Goal: Find contact information: Find contact information

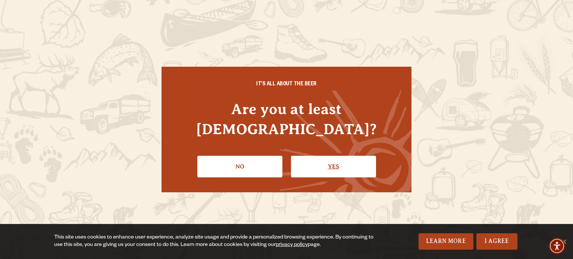
click at [324, 156] on link "Yes" at bounding box center [333, 167] width 85 height 22
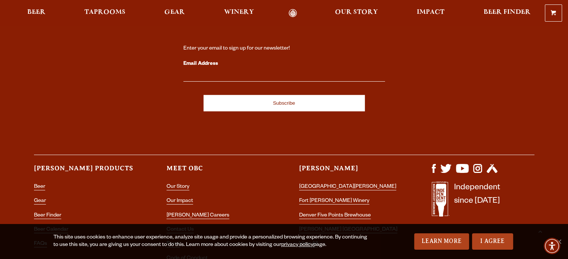
scroll to position [2191, 0]
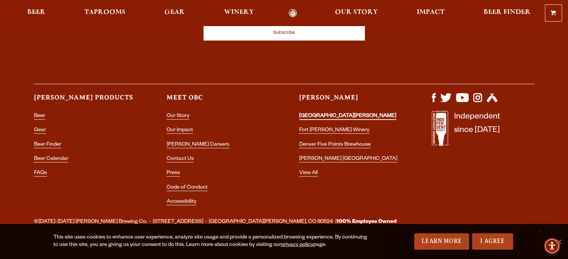
click at [319, 113] on link "[GEOGRAPHIC_DATA][PERSON_NAME]" at bounding box center [347, 116] width 97 height 7
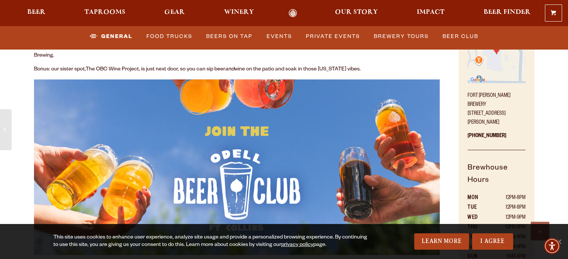
scroll to position [390, 0]
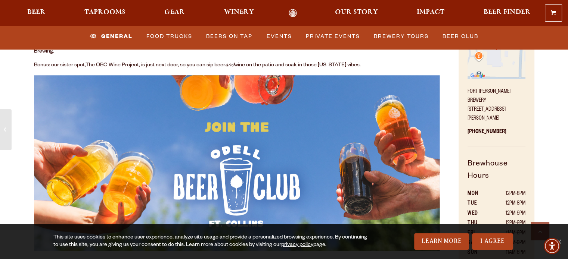
drag, startPoint x: 523, startPoint y: 99, endPoint x: 460, endPoint y: 103, distance: 62.5
click at [460, 103] on div "Come Visit! [GEOGRAPHIC_DATA][PERSON_NAME] [STREET_ADDRESS][PERSON_NAME] [PHONE…" at bounding box center [495, 129] width 75 height 259
copy p "[STREET_ADDRESS]"
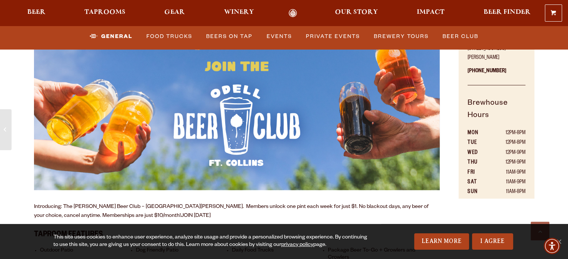
scroll to position [460, 0]
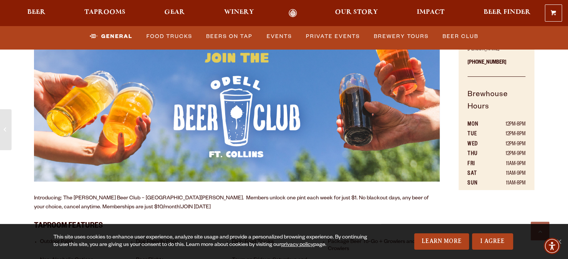
drag, startPoint x: 469, startPoint y: 116, endPoint x: 530, endPoint y: 175, distance: 85.0
click at [530, 175] on div "Come Visit! Fort Collins Brewery 800 East Lincoln Avenue Fort Collins, CO 80524…" at bounding box center [495, 60] width 75 height 259
copy table
